Goal: Find contact information: Find contact information

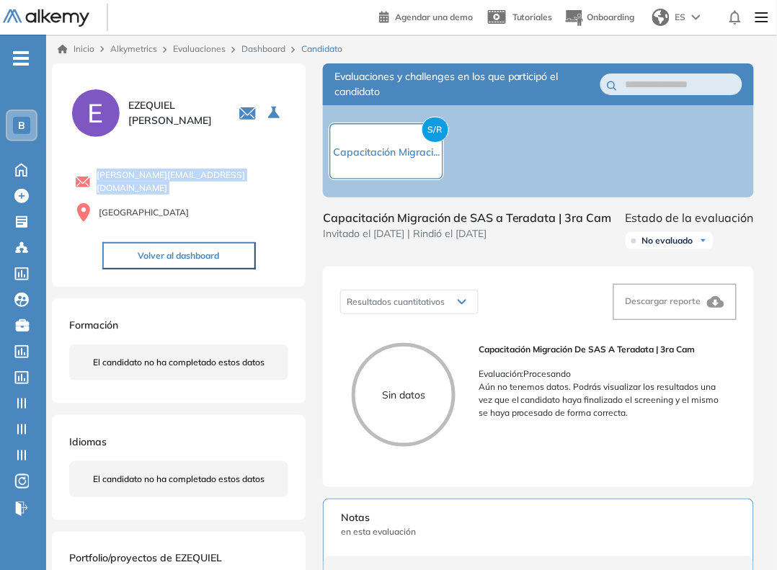
click at [14, 117] on div "B" at bounding box center [21, 125] width 17 height 17
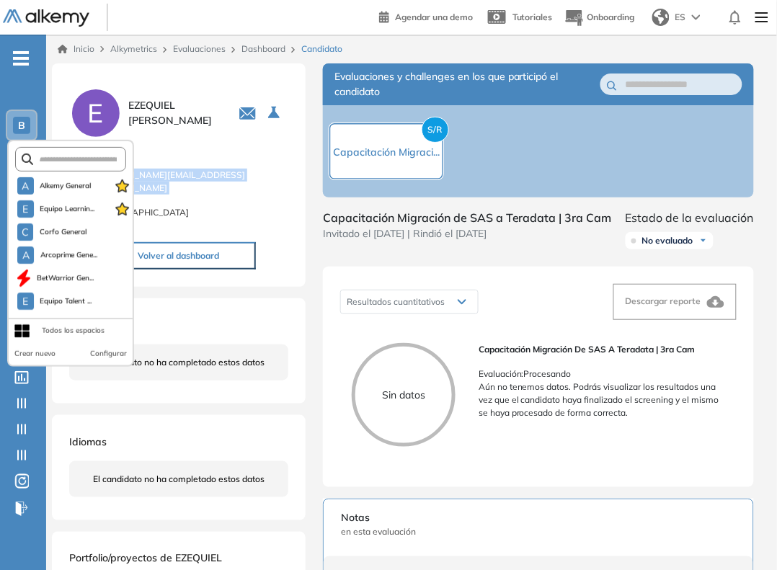
click at [62, 151] on form at bounding box center [71, 159] width 112 height 24
click at [72, 159] on input "text" at bounding box center [75, 159] width 84 height 11
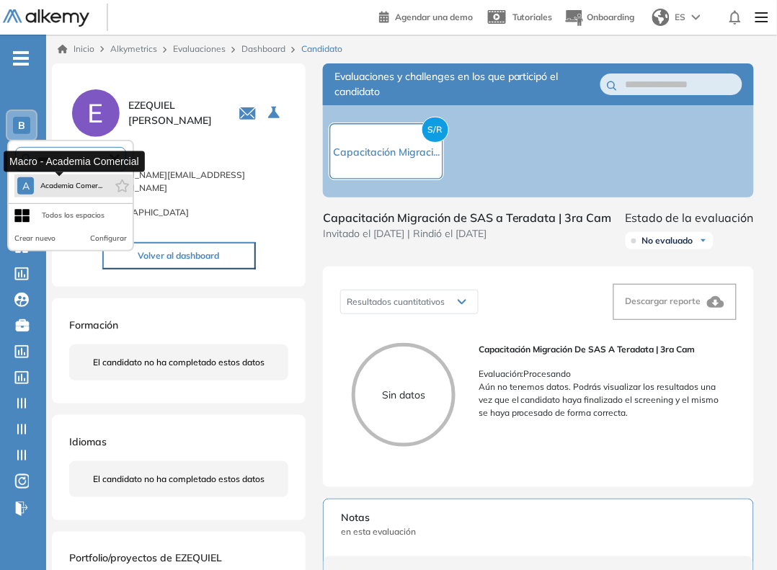
type input "****"
click at [76, 180] on span "Academia Comer..." at bounding box center [71, 186] width 63 height 12
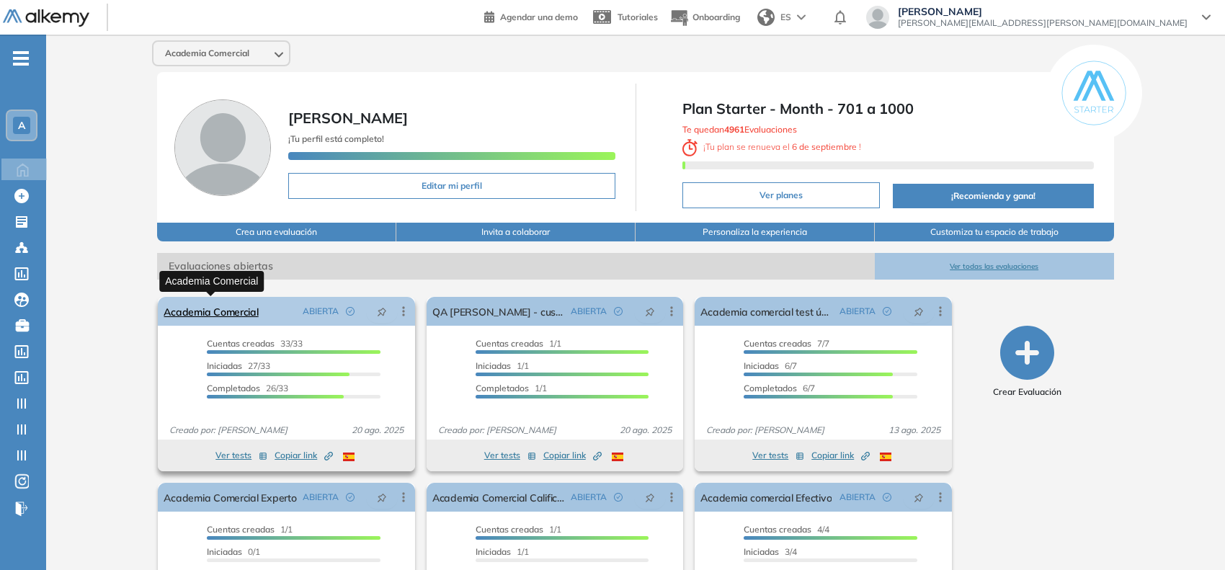
click at [245, 313] on link "Academia Comercial" at bounding box center [211, 311] width 94 height 29
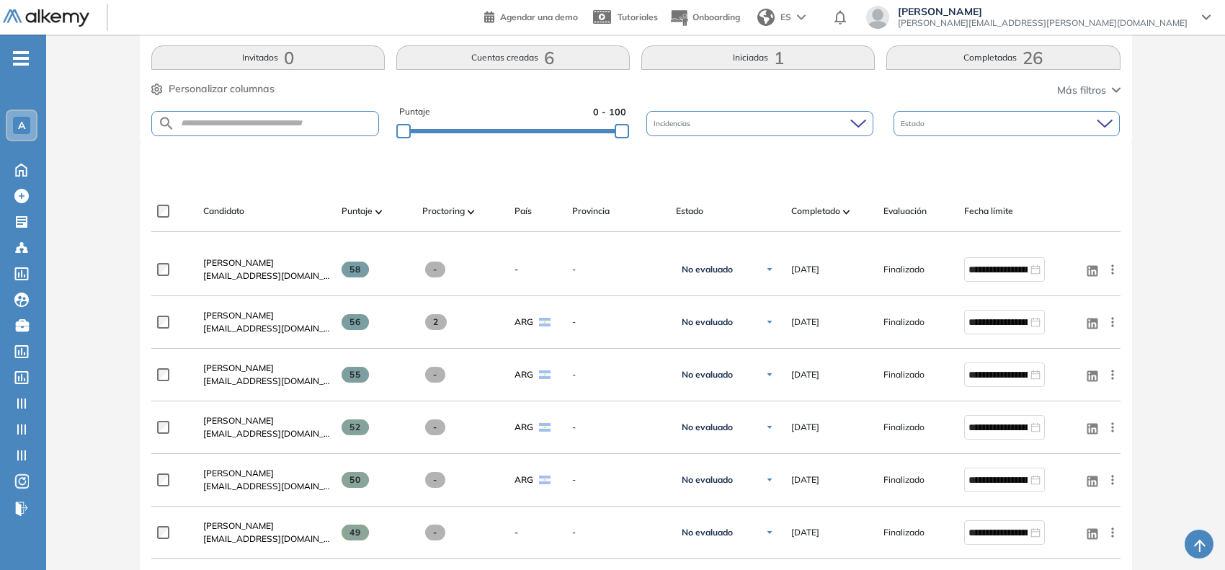
scroll to position [303, 0]
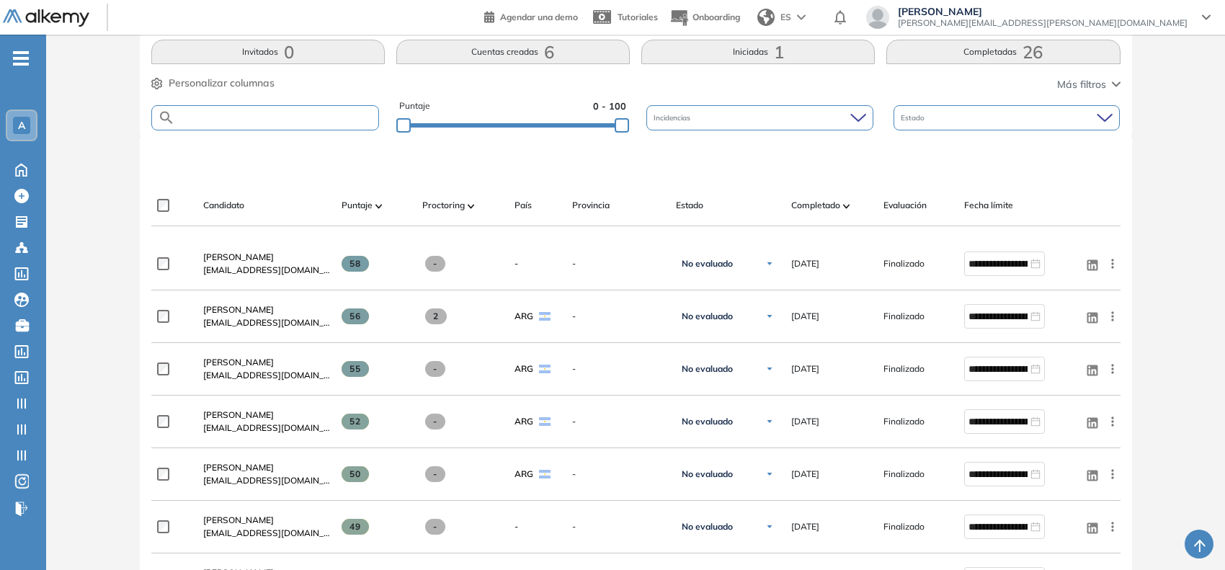
click at [279, 121] on input "text" at bounding box center [276, 117] width 203 height 11
type input "*******"
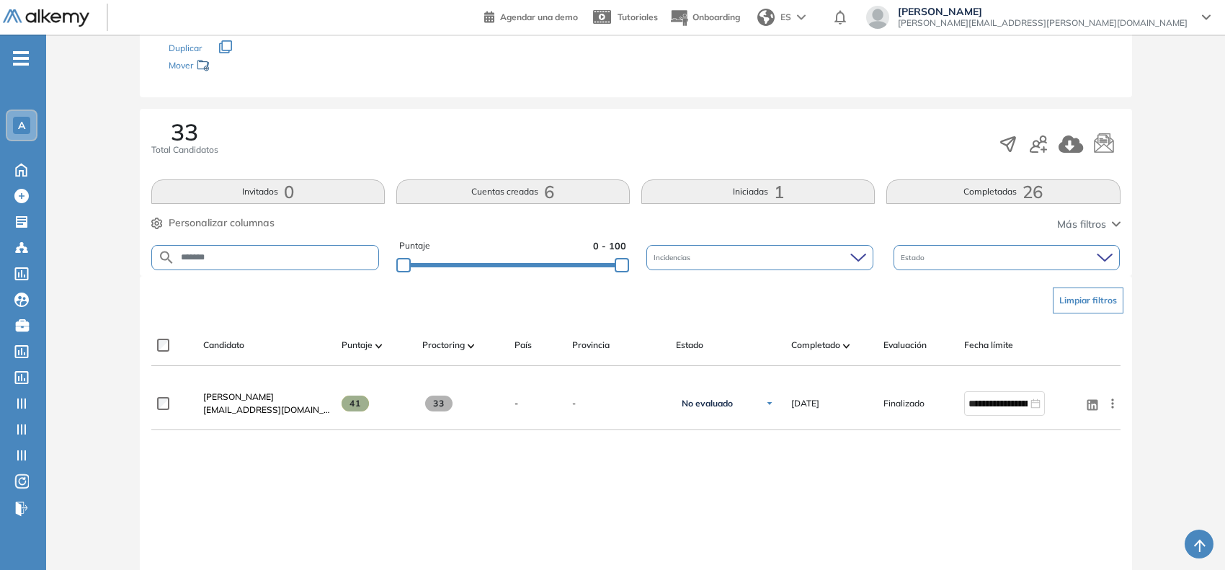
scroll to position [166, 0]
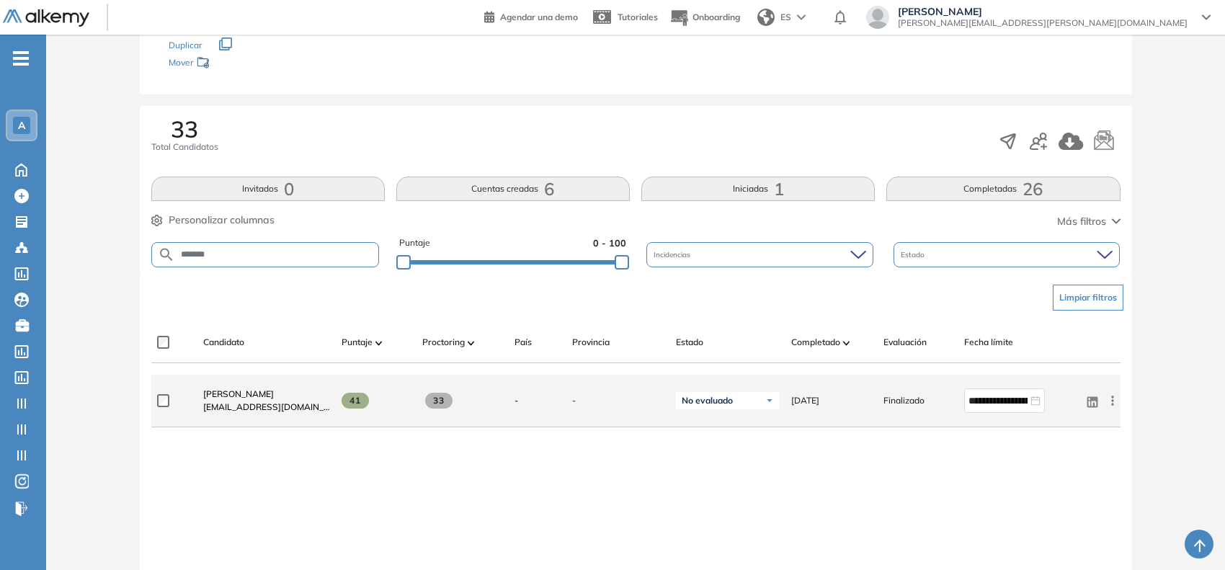
click at [776, 401] on icon at bounding box center [1112, 400] width 2 height 9
click at [776, 505] on span "Reiniciar" at bounding box center [1059, 507] width 43 height 13
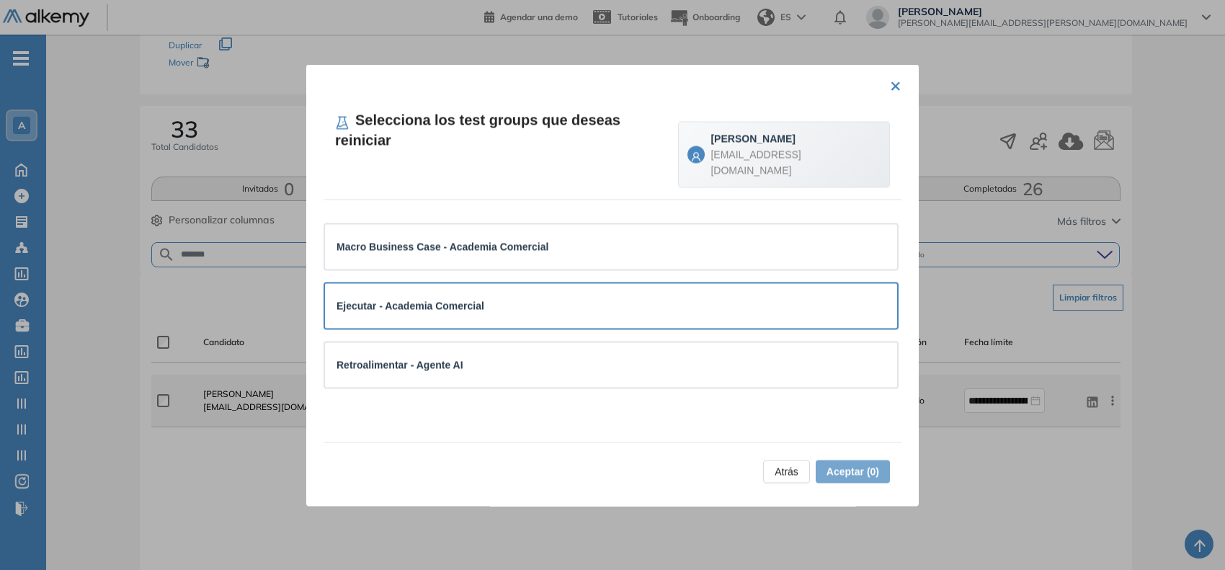
click at [516, 306] on div "Ejecutar - Academia Comercial" at bounding box center [611, 305] width 572 height 45
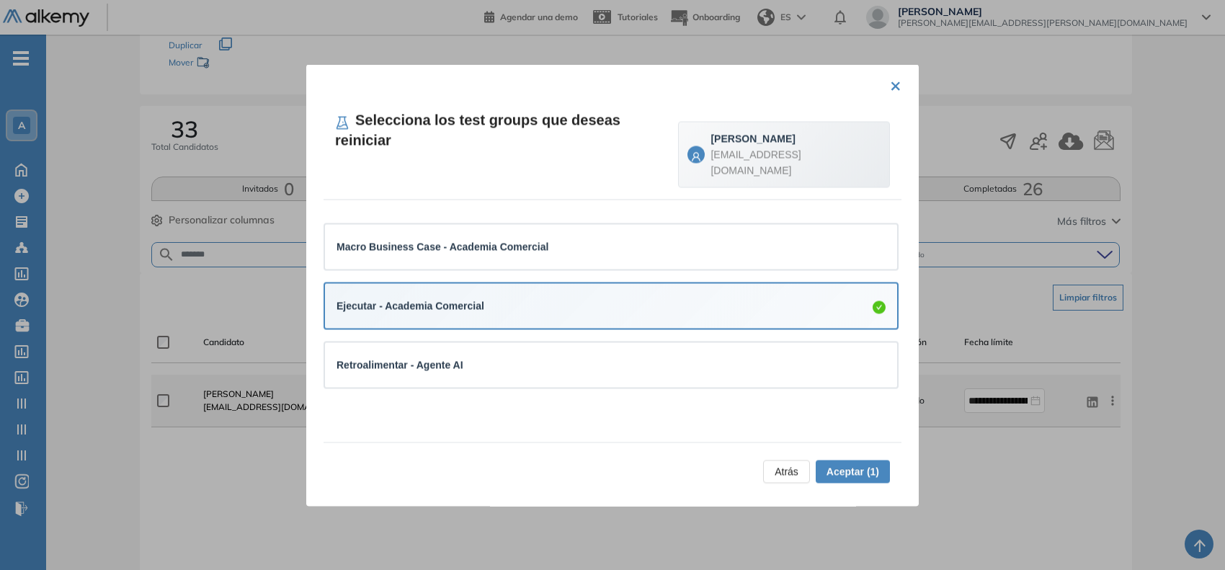
click at [776, 470] on span "Aceptar (1)" at bounding box center [852, 471] width 53 height 16
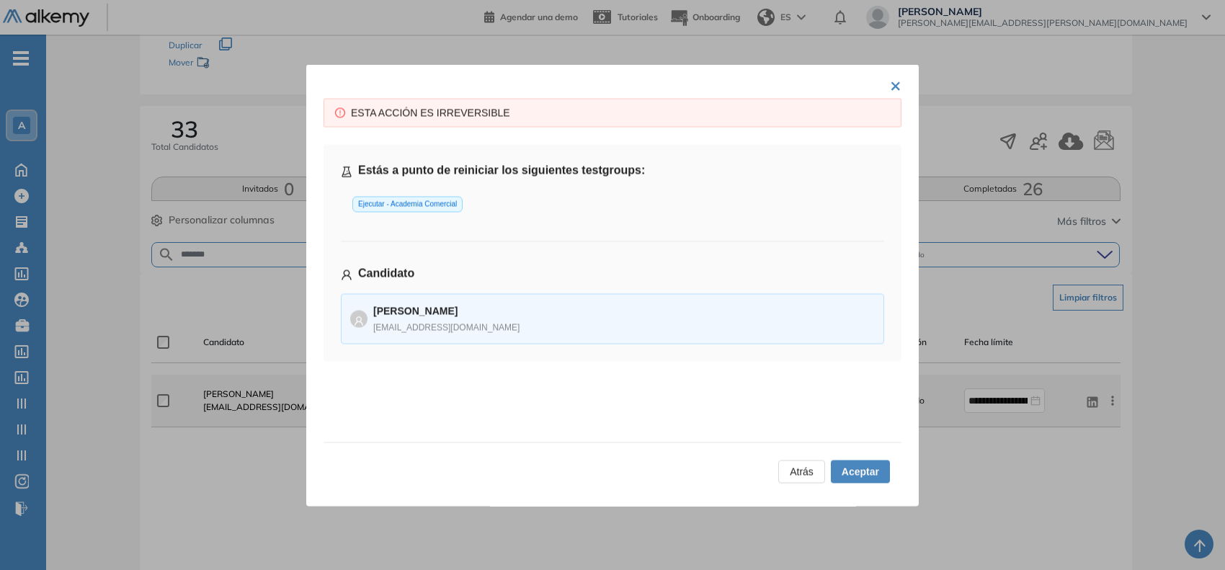
click at [776, 470] on span "Aceptar" at bounding box center [860, 471] width 37 height 16
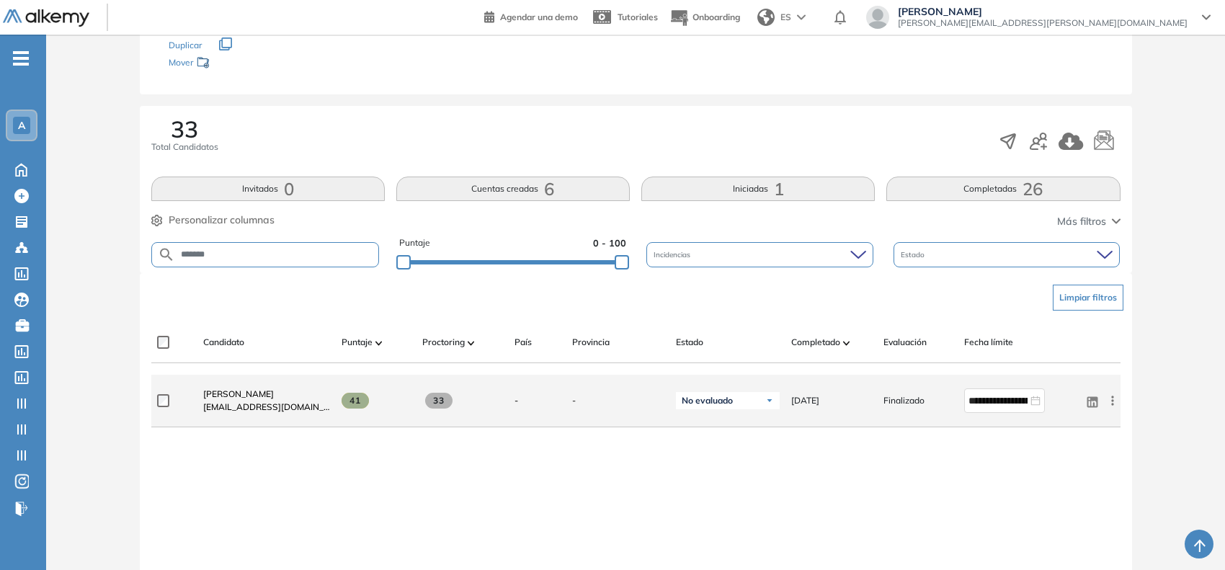
click at [776, 498] on div "**********" at bounding box center [635, 522] width 969 height 295
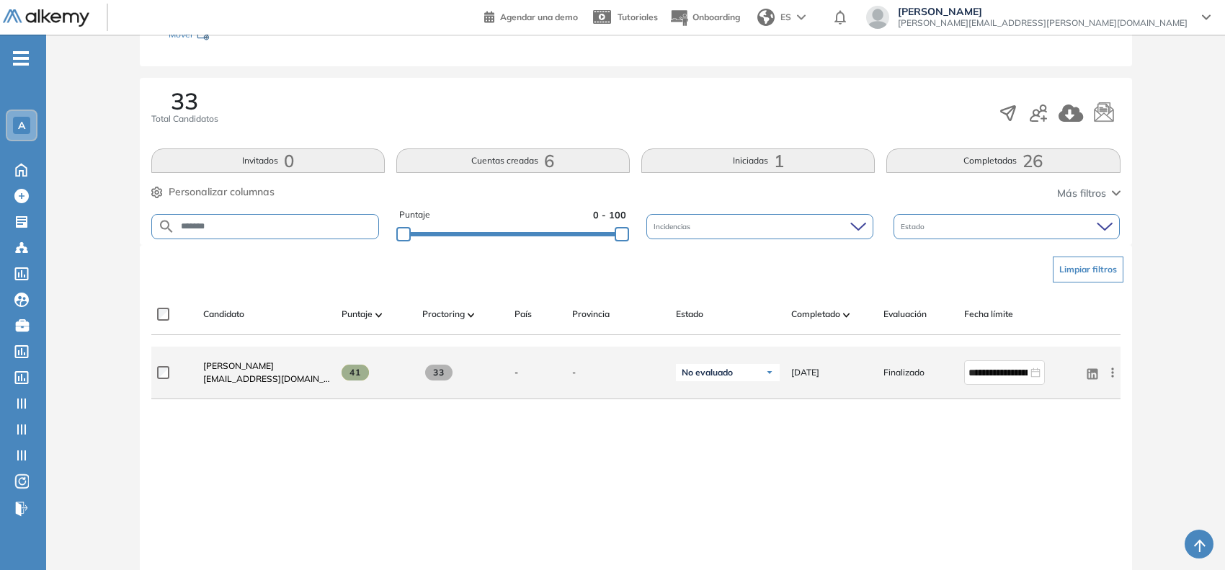
scroll to position [195, 0]
click at [776, 139] on div "Evaluación : Academia Comercial Abierta Ver evaluación Cerrar evaluación Dashbo…" at bounding box center [635, 274] width 1167 height 813
click at [776, 24] on span "[PERSON_NAME][EMAIL_ADDRESS][PERSON_NAME][DOMAIN_NAME]" at bounding box center [1043, 23] width 290 height 12
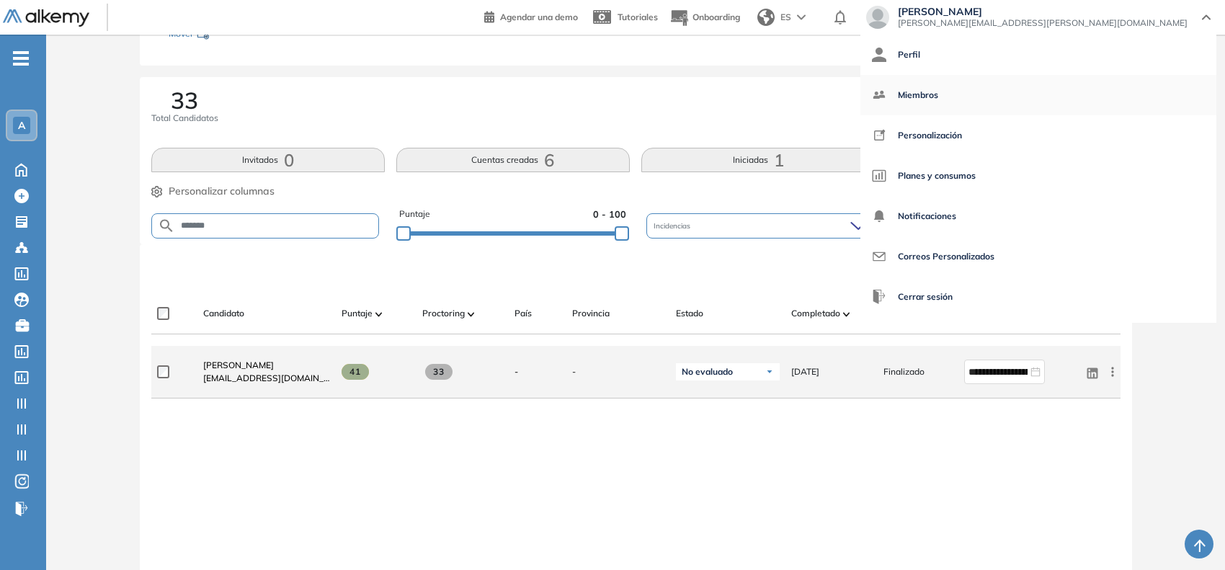
click at [776, 91] on span "Miembros" at bounding box center [918, 95] width 40 height 35
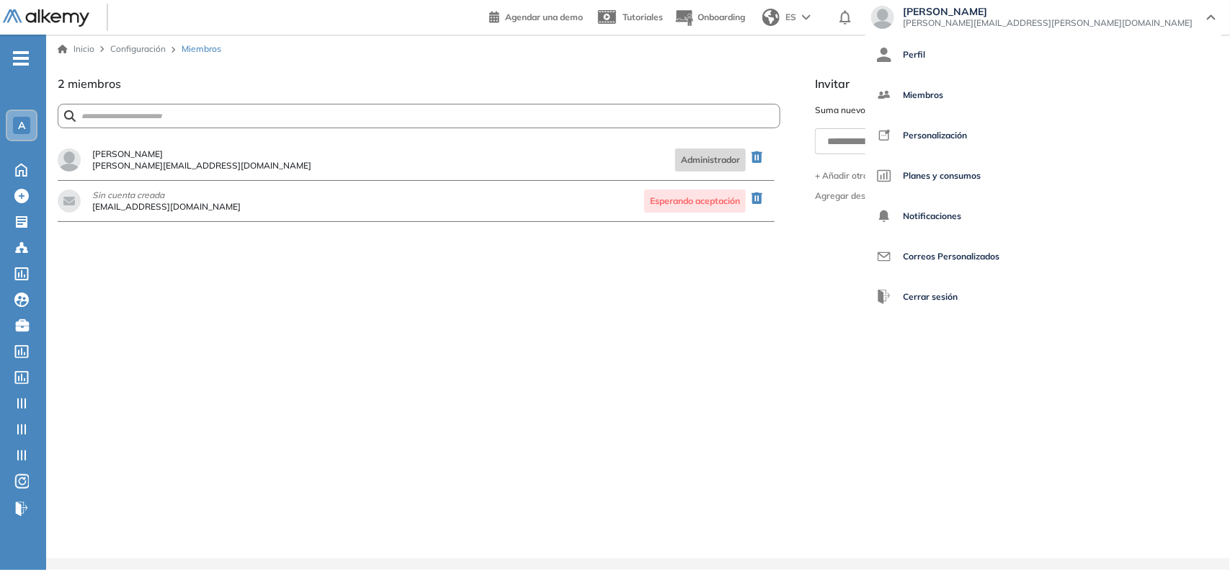
click at [146, 168] on span "[PERSON_NAME][EMAIL_ADDRESS][DOMAIN_NAME]" at bounding box center [201, 165] width 219 height 9
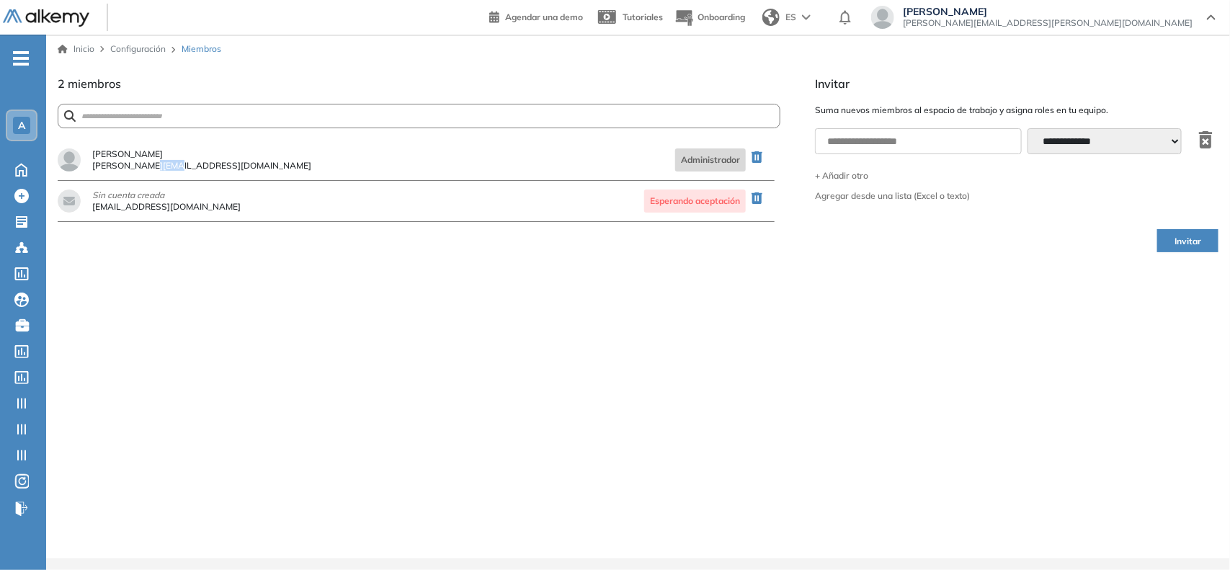
click at [146, 168] on span "[PERSON_NAME][EMAIL_ADDRESS][DOMAIN_NAME]" at bounding box center [201, 165] width 219 height 9
copy span "[PERSON_NAME][EMAIL_ADDRESS][DOMAIN_NAME]"
